Goal: Information Seeking & Learning: Learn about a topic

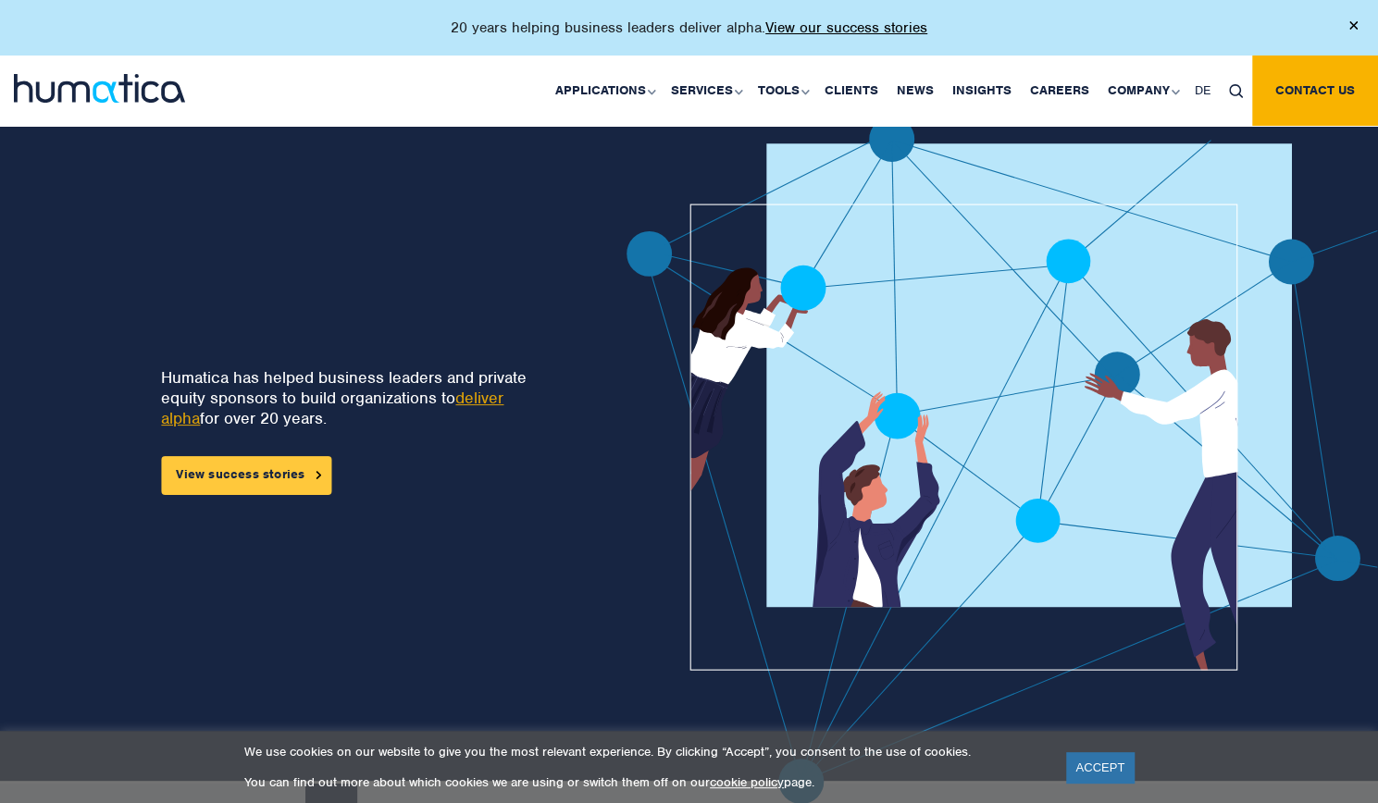
click at [331, 473] on link "View success stories" at bounding box center [246, 475] width 170 height 39
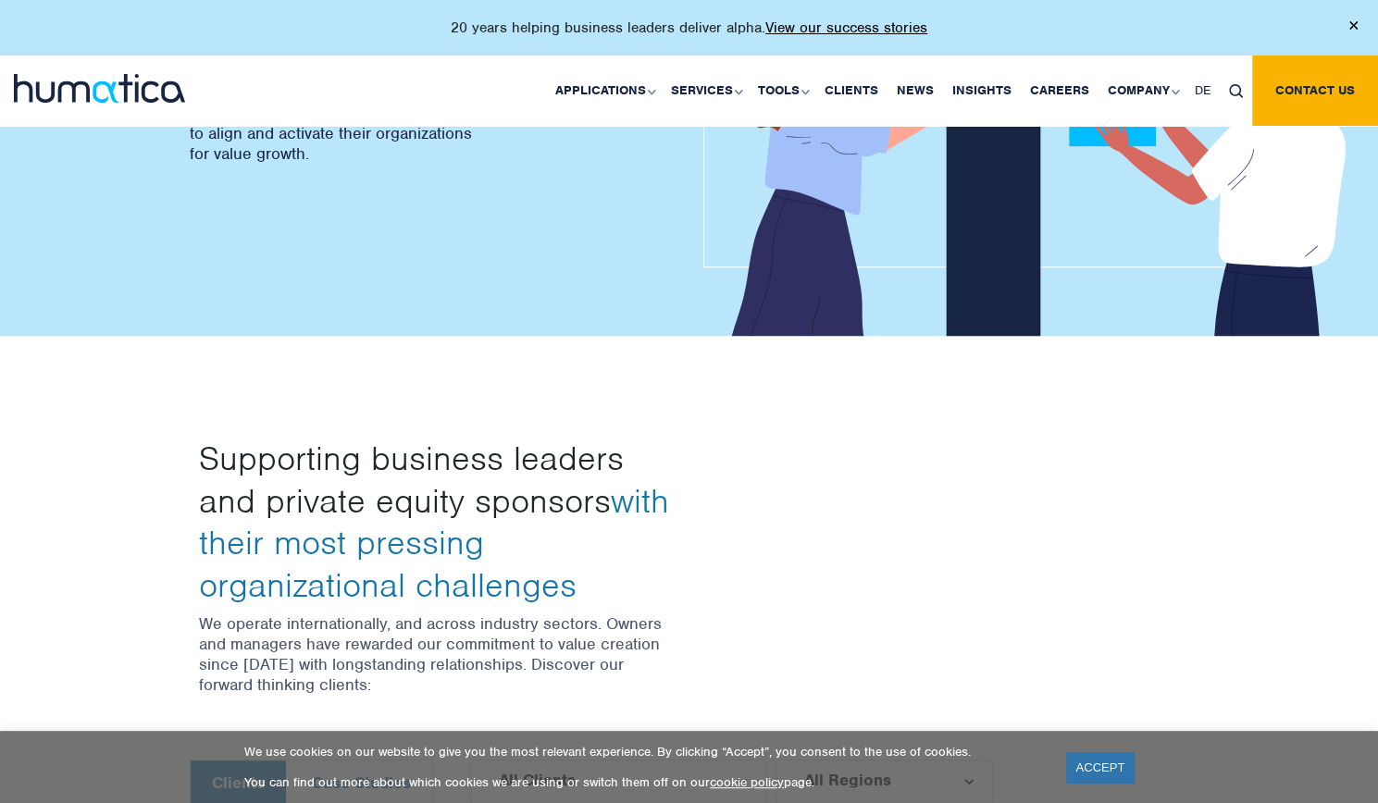
scroll to position [278, 0]
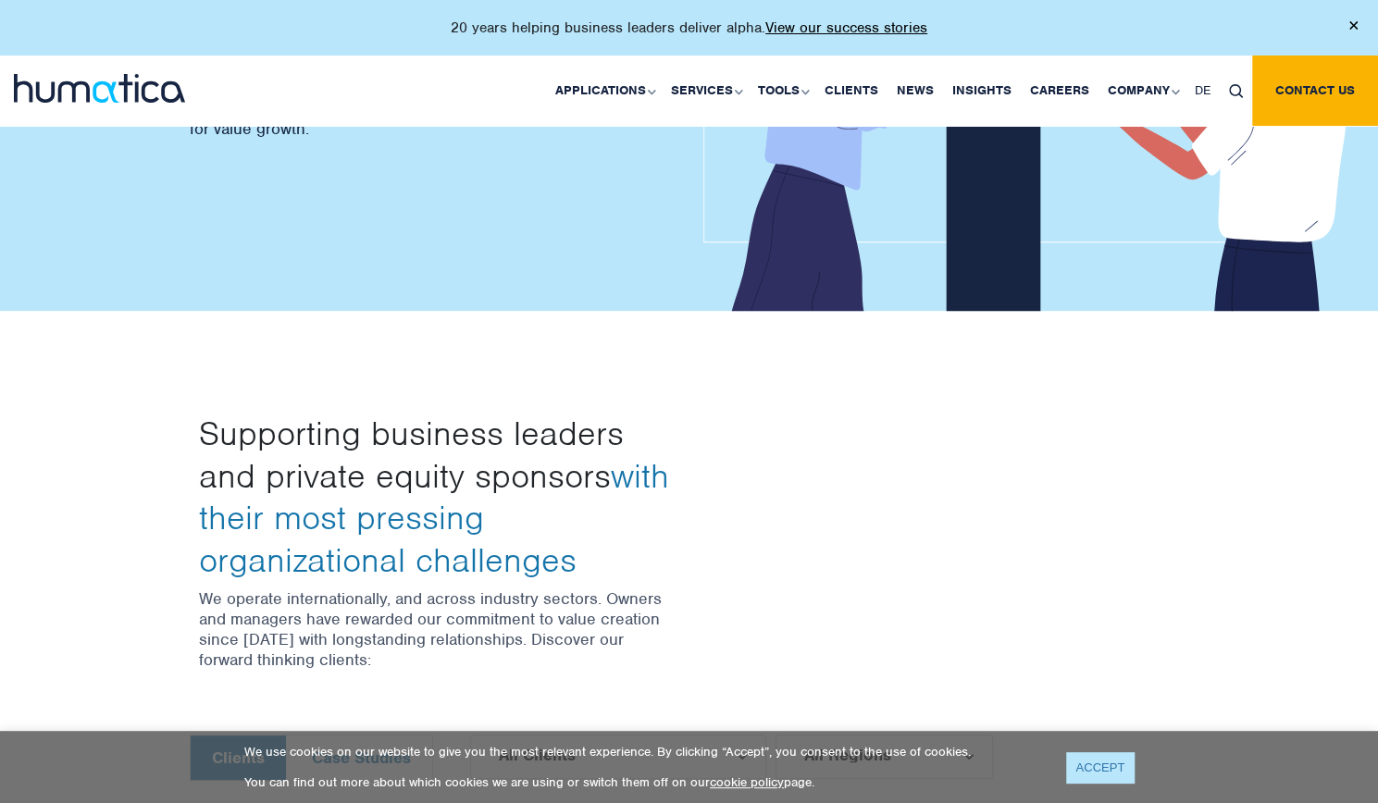
click at [1088, 765] on link "ACCEPT" at bounding box center [1100, 767] width 68 height 31
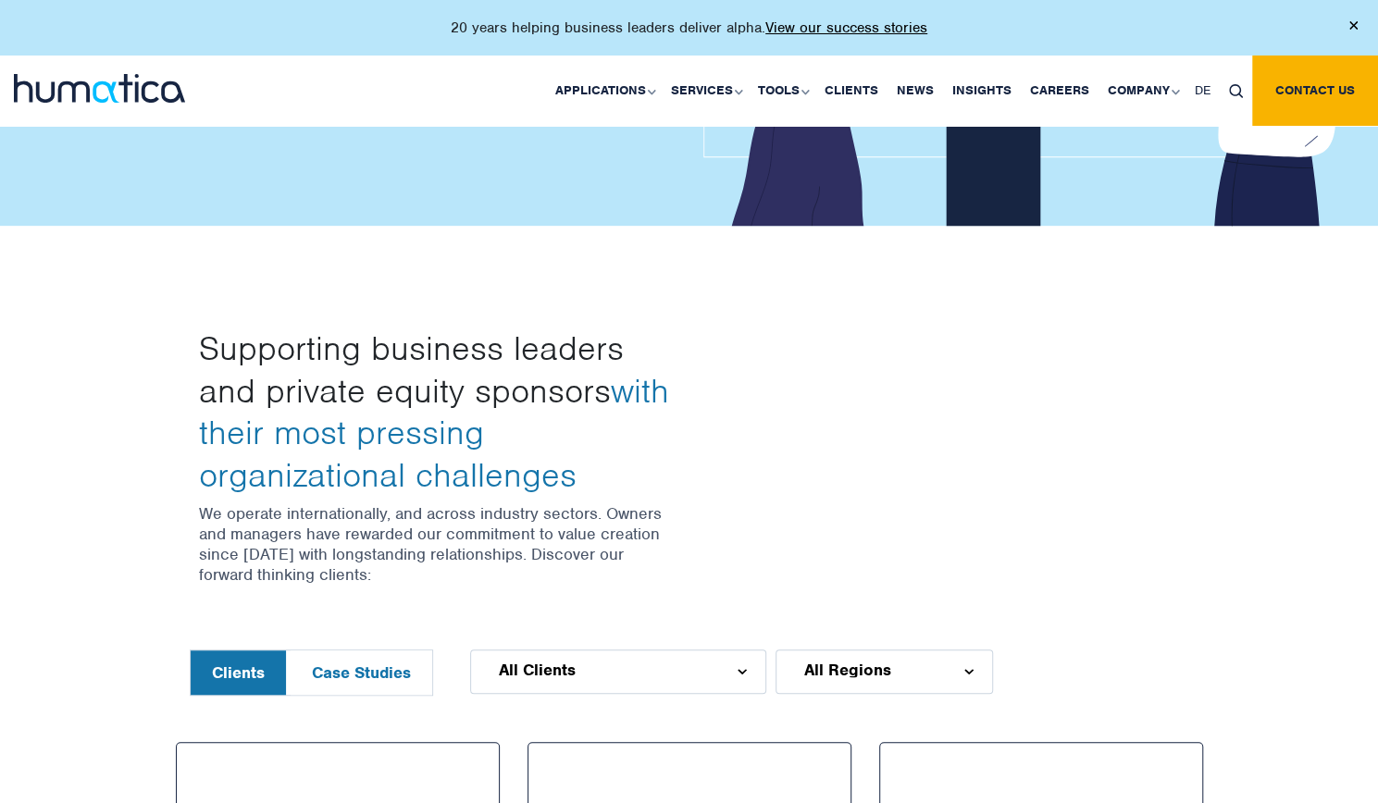
scroll to position [185, 0]
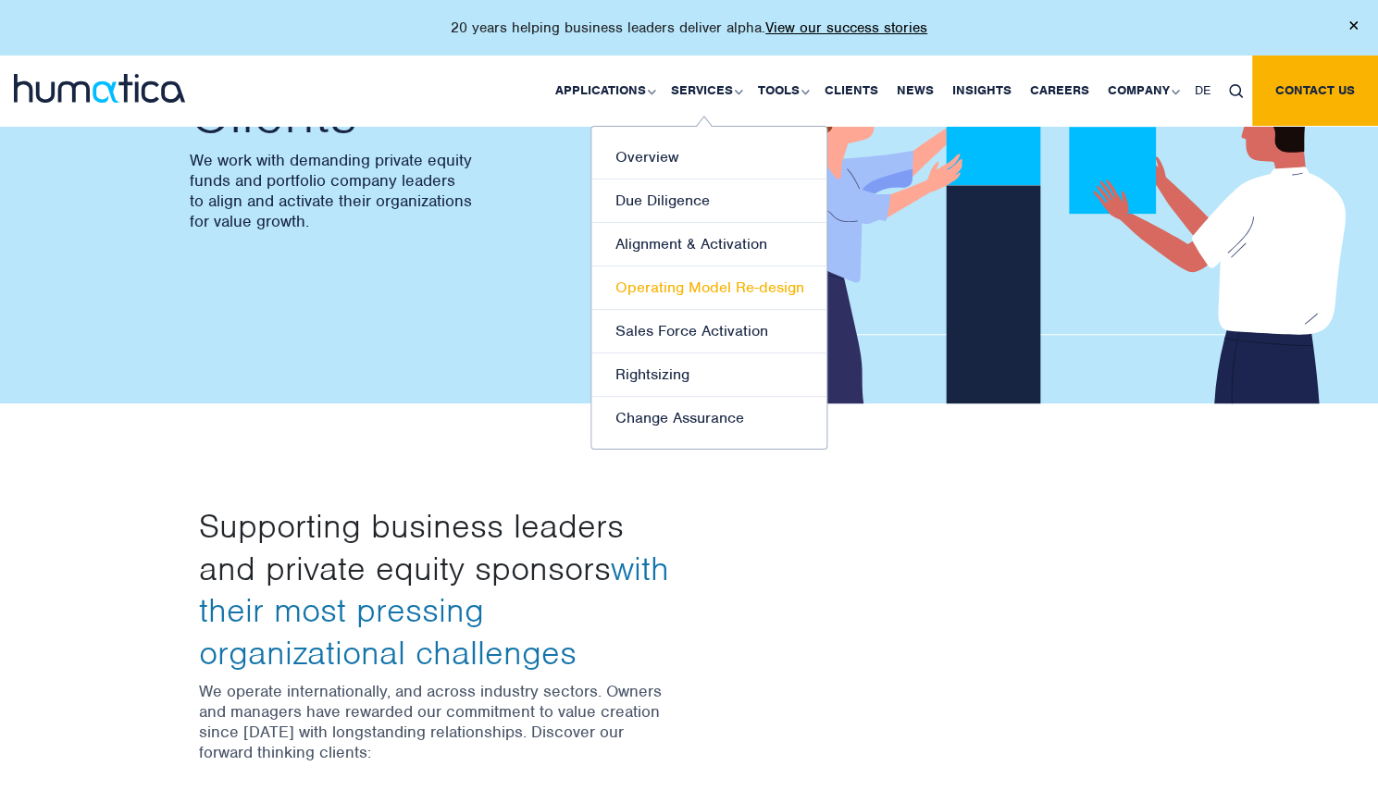
click at [686, 287] on link "Operating Model Re-design" at bounding box center [708, 287] width 235 height 43
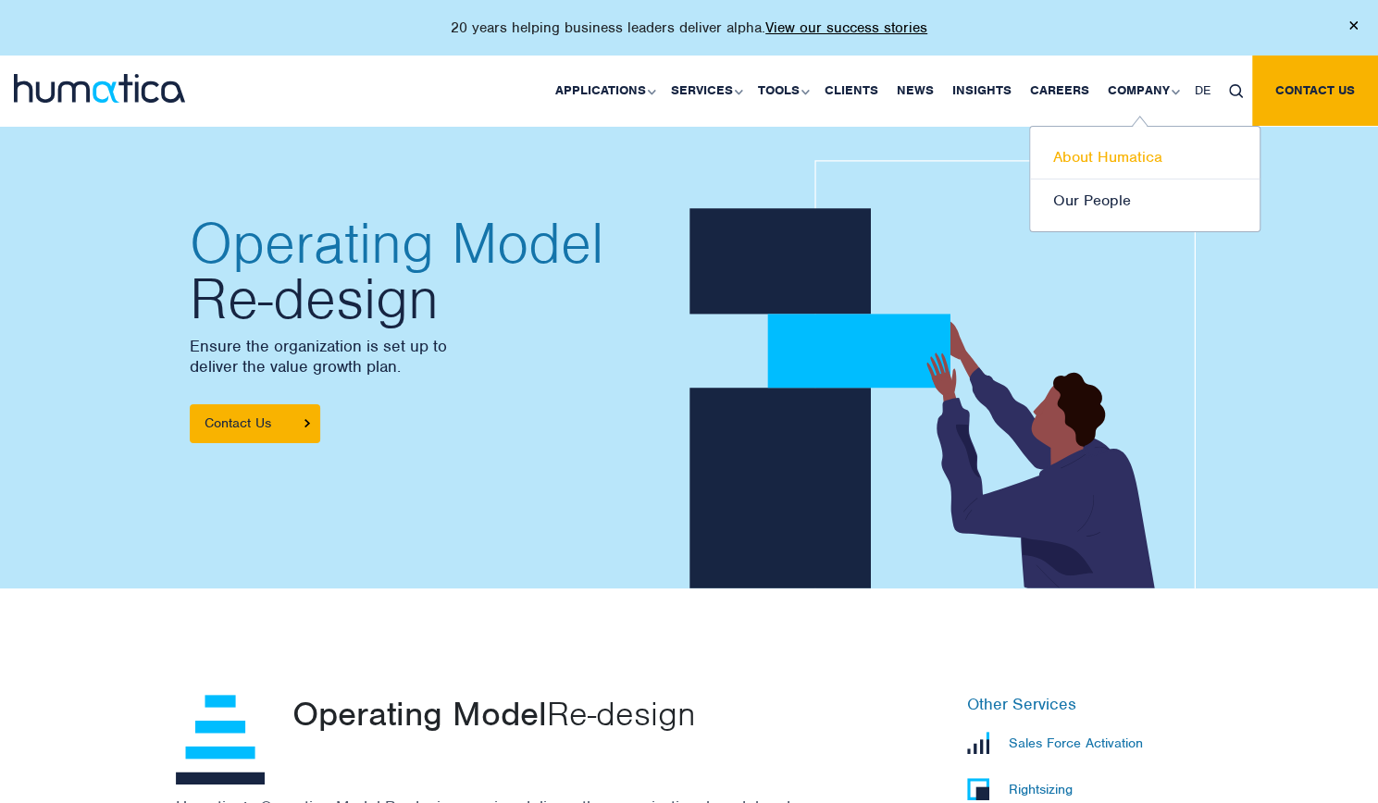
click at [1106, 162] on link "About Humatica" at bounding box center [1144, 157] width 229 height 43
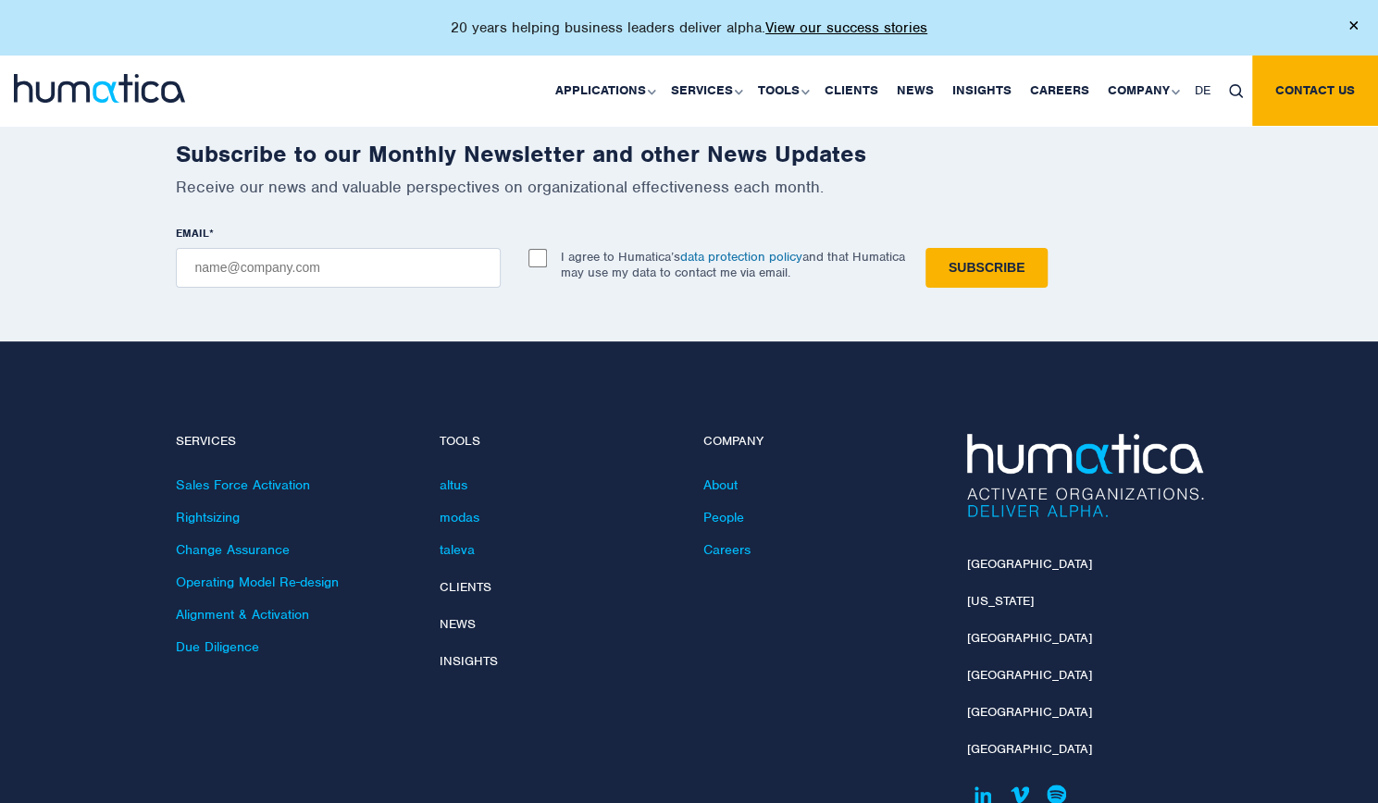
scroll to position [4348, 0]
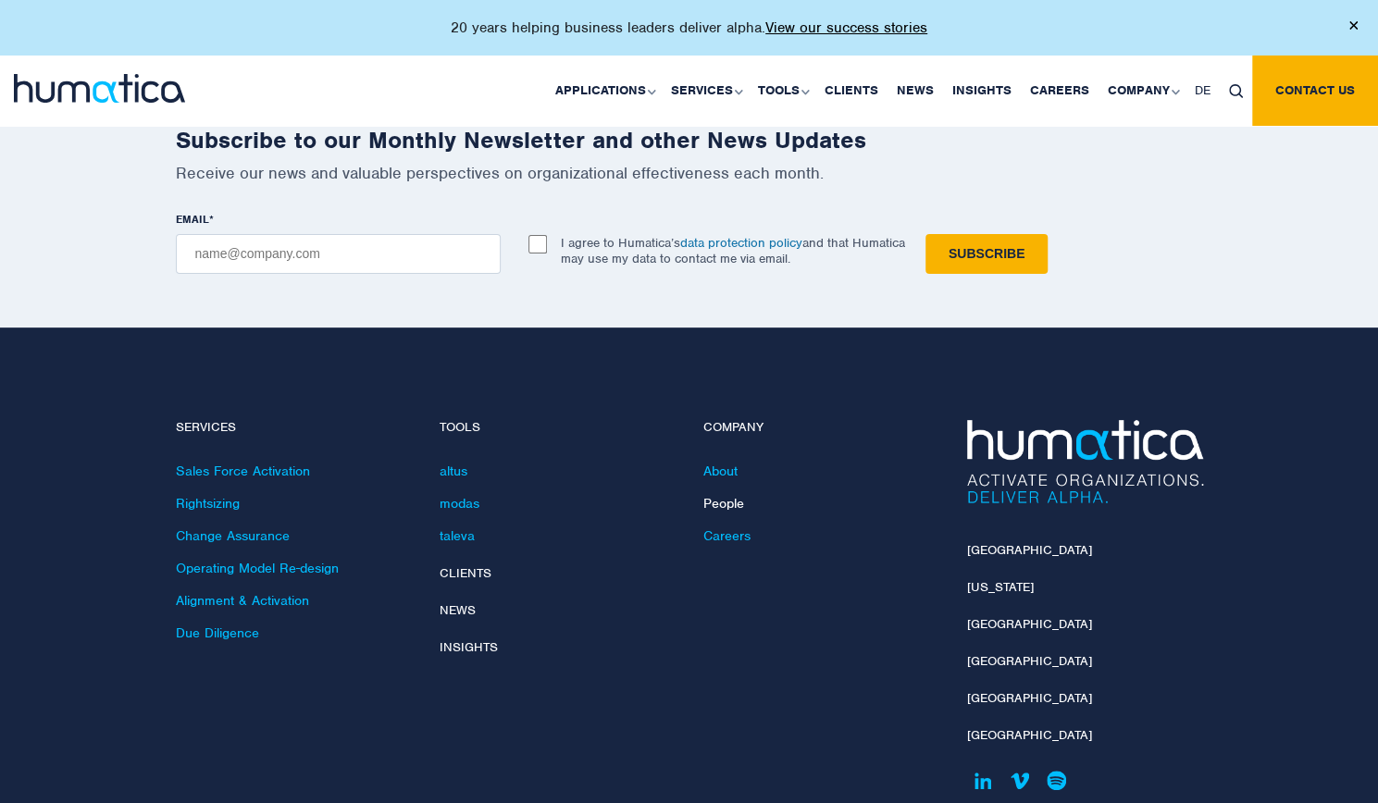
click at [726, 495] on link "People" at bounding box center [723, 503] width 41 height 17
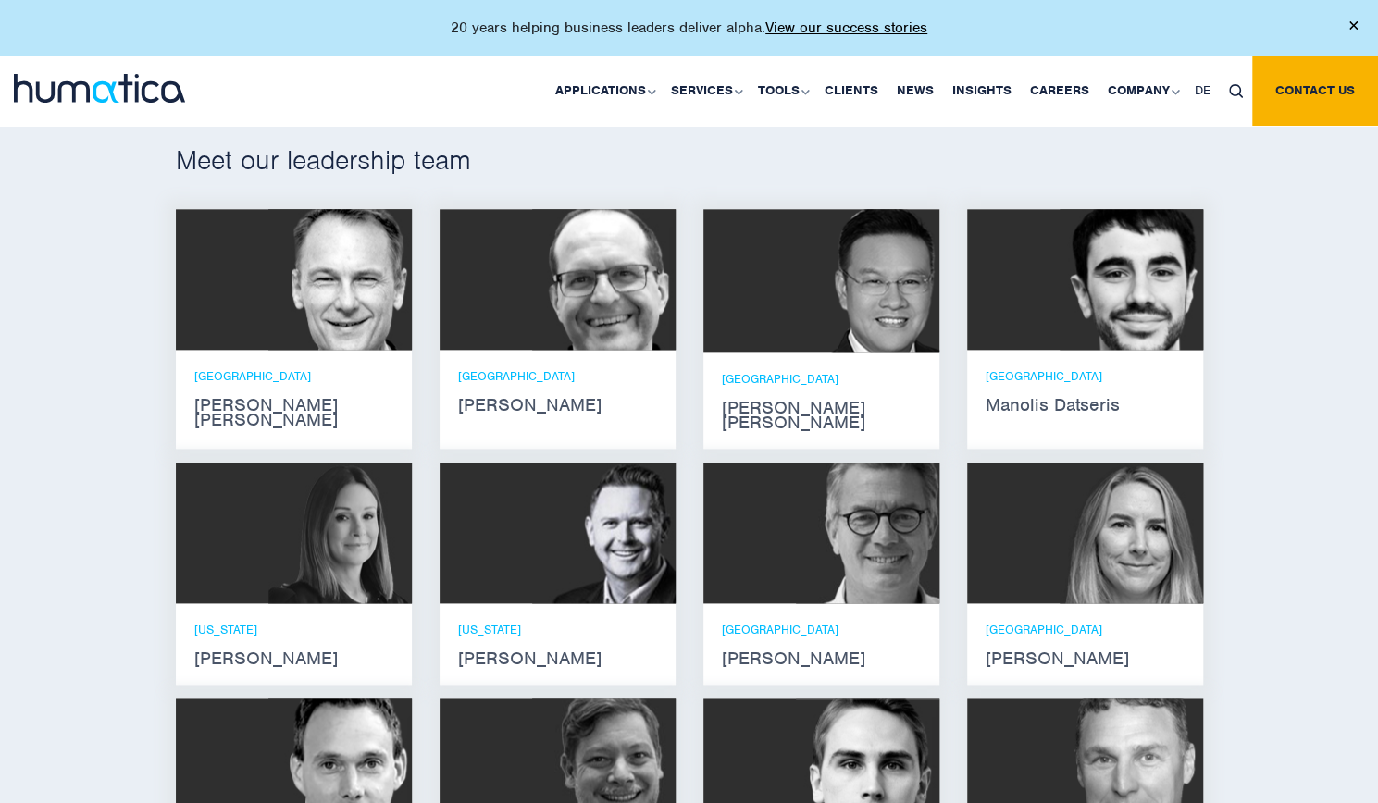
scroll to position [1203, 0]
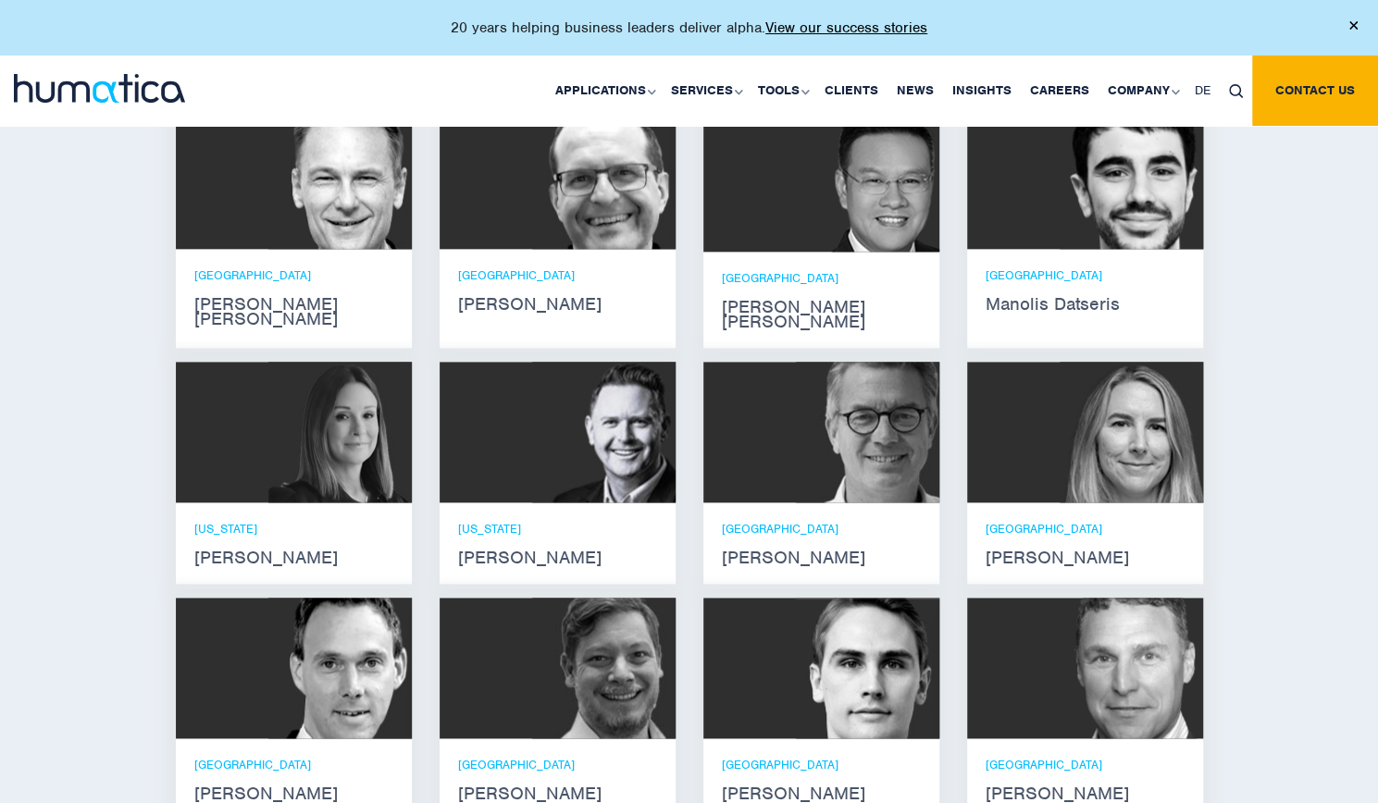
click at [744, 550] on strong "[PERSON_NAME]" at bounding box center [821, 557] width 199 height 15
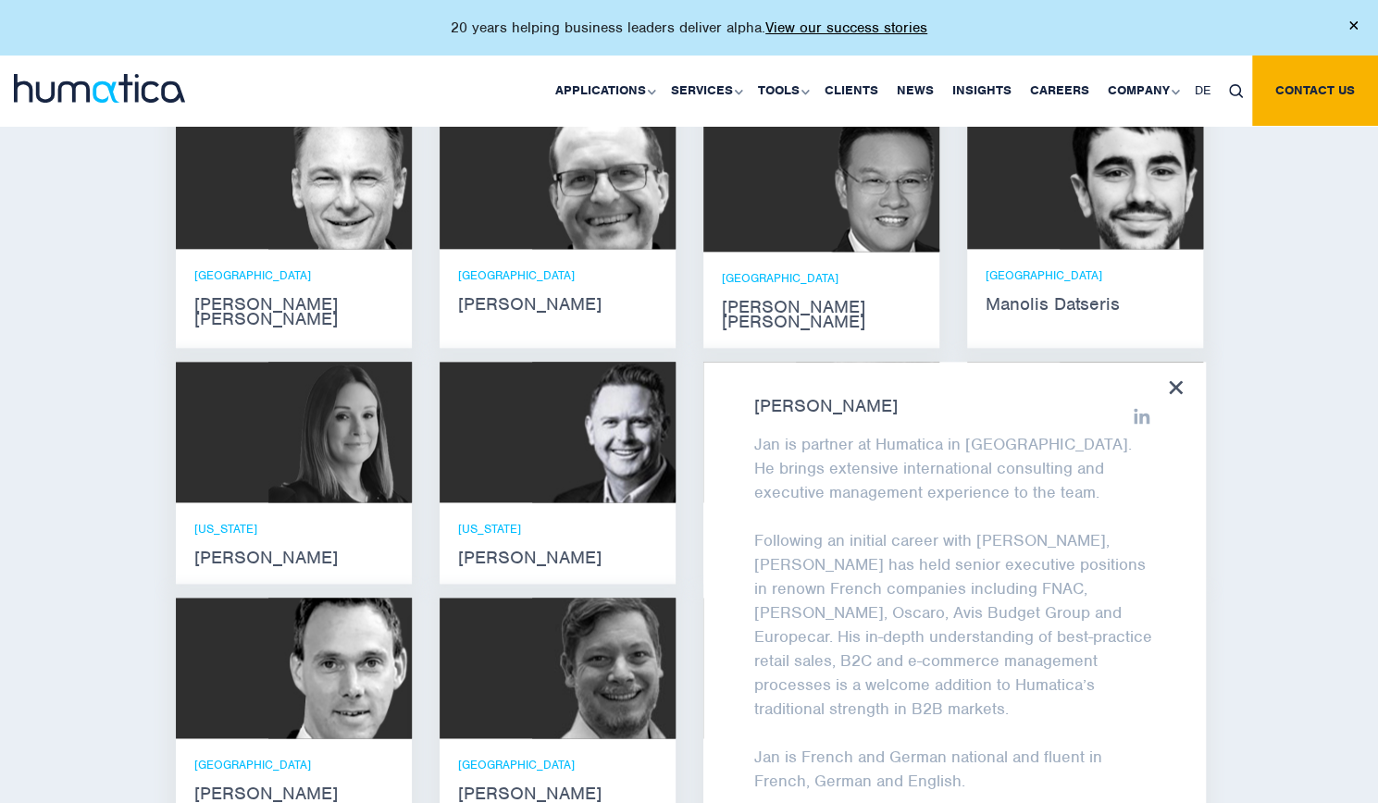
scroll to position [0, 0]
